Goal: Task Accomplishment & Management: Complete application form

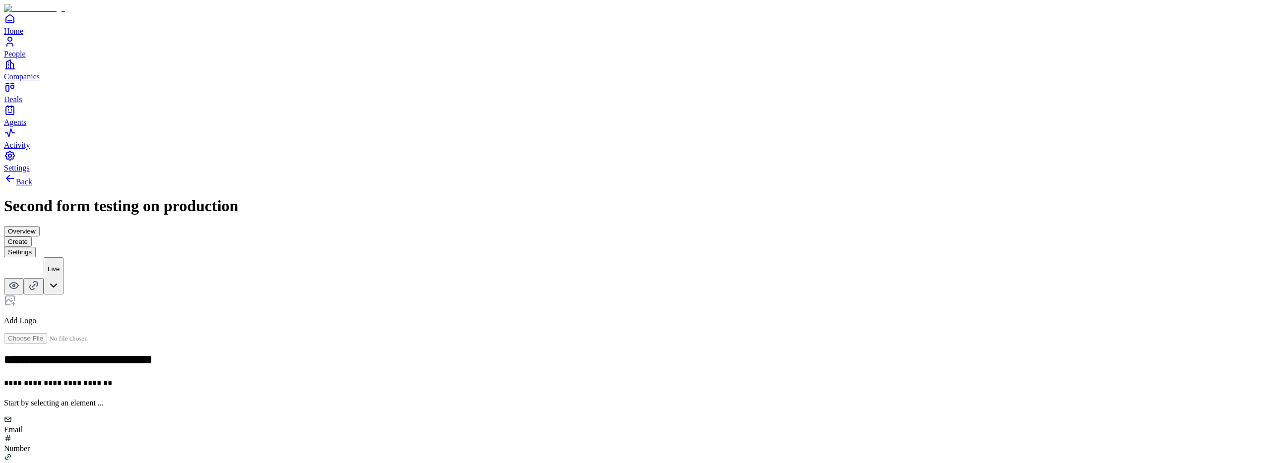
click at [1233, 27] on html "**********" at bounding box center [635, 312] width 1270 height 625
click at [16, 173] on icon at bounding box center [10, 179] width 12 height 12
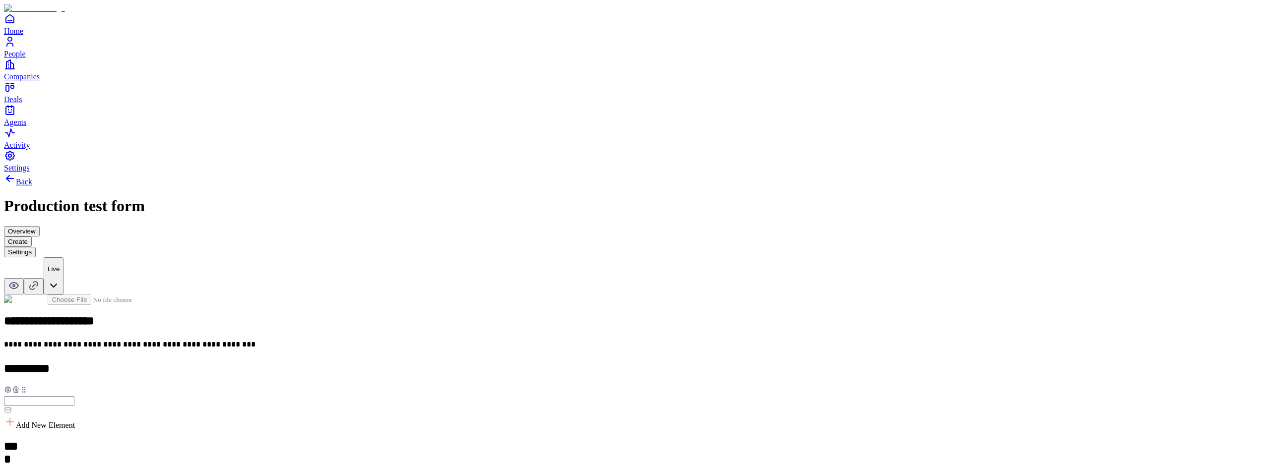
scroll to position [605, 0]
click at [20, 280] on icon at bounding box center [14, 286] width 12 height 12
click at [12, 386] on icon at bounding box center [8, 390] width 8 height 8
click at [392, 270] on button "button" at bounding box center [388, 271] width 8 height 3
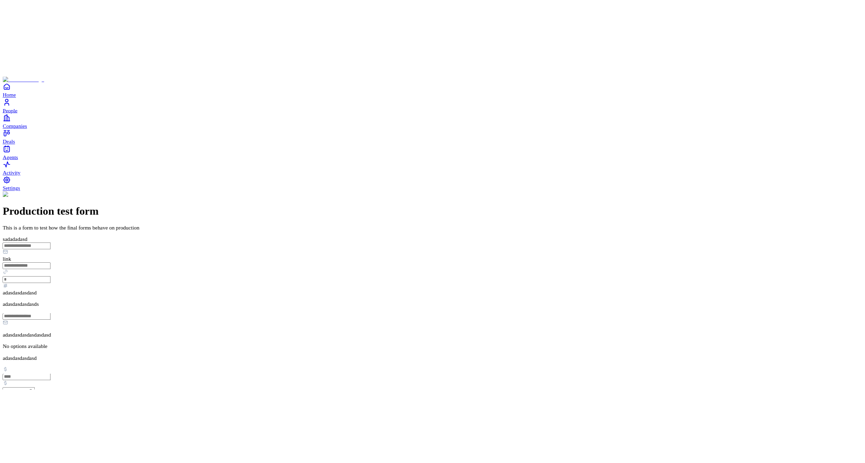
scroll to position [324, 0]
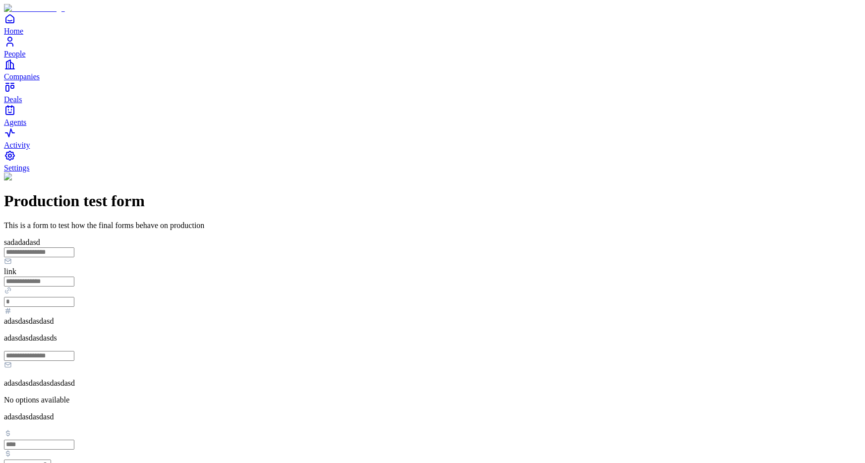
click at [51, 460] on input "time" at bounding box center [27, 466] width 47 height 12
click at [243, 191] on div "Production test form This is a form to test how the final forms behave on produ…" at bounding box center [432, 394] width 857 height 443
